Goal: Transaction & Acquisition: Purchase product/service

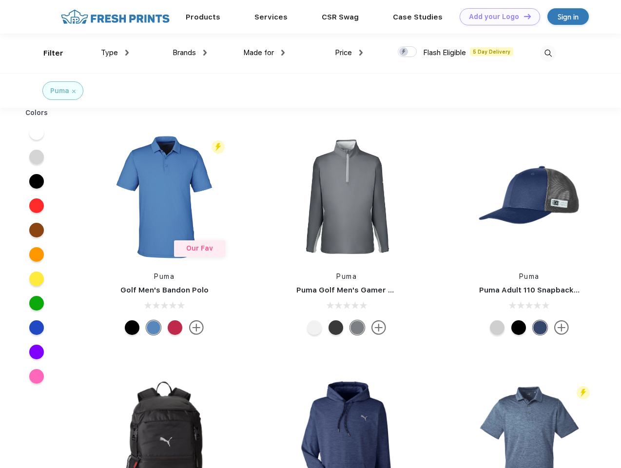
click at [496, 17] on link "Add your Logo Design Tool" at bounding box center [500, 16] width 80 height 17
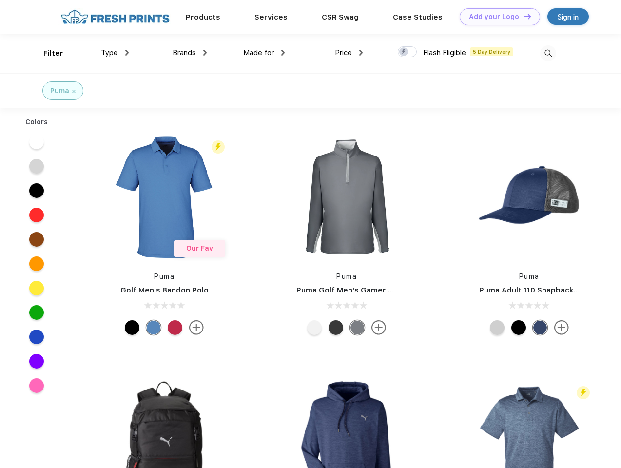
click at [0, 0] on div "Design Tool" at bounding box center [0, 0] width 0 height 0
click at [523, 16] on link "Add your Logo Design Tool" at bounding box center [500, 16] width 80 height 17
click at [47, 53] on div "Filter" at bounding box center [53, 53] width 20 height 11
click at [115, 53] on span "Type" at bounding box center [109, 52] width 17 height 9
click at [190, 53] on span "Brands" at bounding box center [184, 52] width 23 height 9
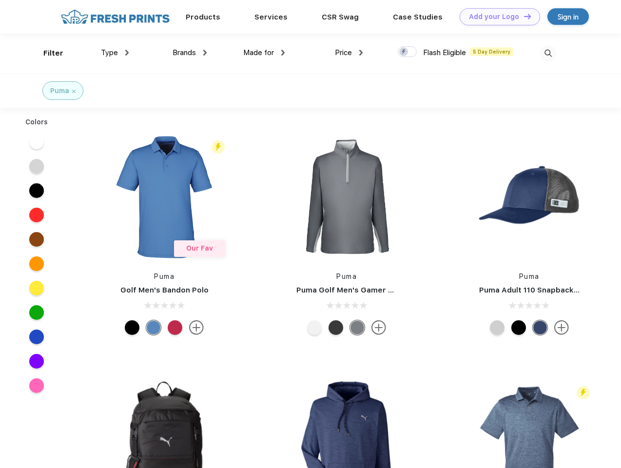
click at [264, 53] on span "Made for" at bounding box center [258, 52] width 31 height 9
click at [349, 53] on span "Price" at bounding box center [343, 52] width 17 height 9
click at [407, 52] on div at bounding box center [407, 51] width 19 height 11
click at [404, 52] on input "checkbox" at bounding box center [401, 49] width 6 height 6
click at [548, 53] on img at bounding box center [548, 53] width 16 height 16
